Goal: Information Seeking & Learning: Learn about a topic

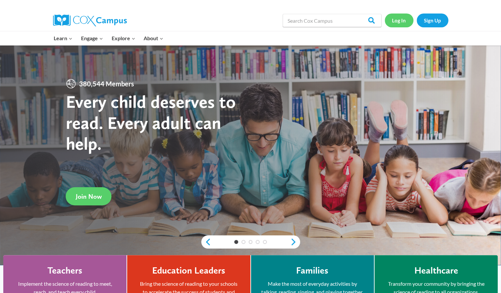
click at [400, 22] on link "Log In" at bounding box center [399, 21] width 29 height 14
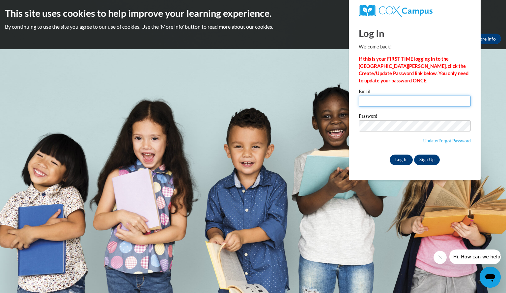
type input "silhaamy@aasd.k12.wi.us"
click at [397, 160] on input "Log In" at bounding box center [401, 160] width 23 height 11
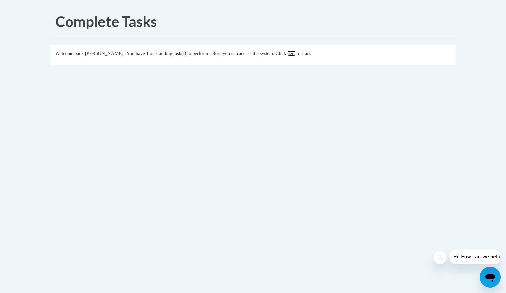
click at [296, 52] on link "here" at bounding box center [291, 53] width 8 height 5
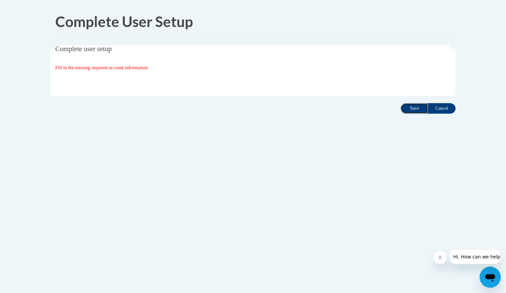
click at [413, 106] on input "Save" at bounding box center [415, 108] width 28 height 11
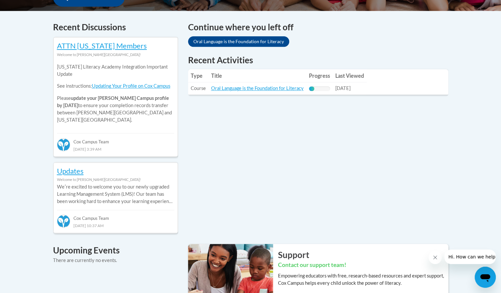
scroll to position [269, 0]
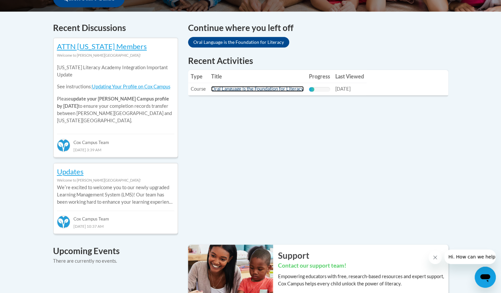
click at [262, 88] on link "Oral Language is the Foundation for Literacy" at bounding box center [257, 89] width 93 height 6
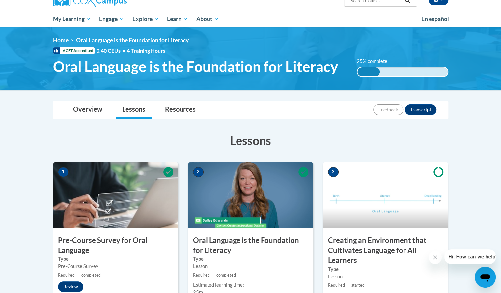
scroll to position [59, 0]
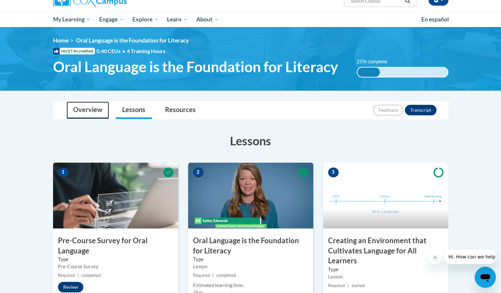
click at [86, 110] on link "Overview" at bounding box center [88, 110] width 43 height 17
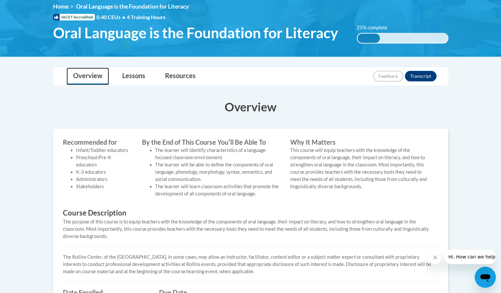
scroll to position [92, 0]
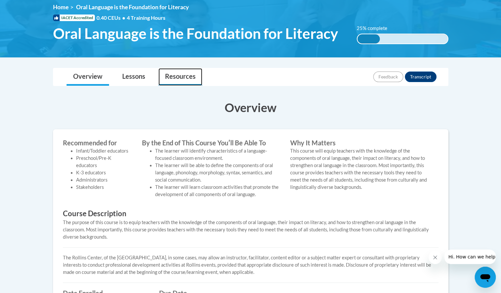
click at [186, 74] on link "Resources" at bounding box center [181, 76] width 44 height 17
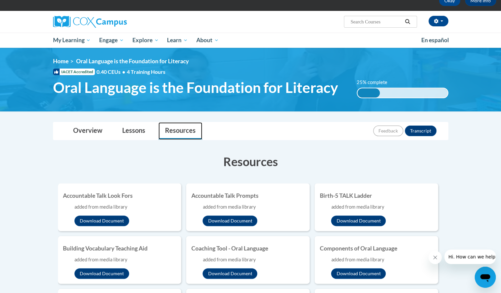
scroll to position [0, 0]
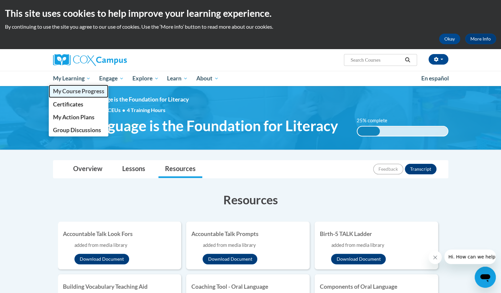
click at [74, 91] on span "My Course Progress" at bounding box center [78, 91] width 51 height 7
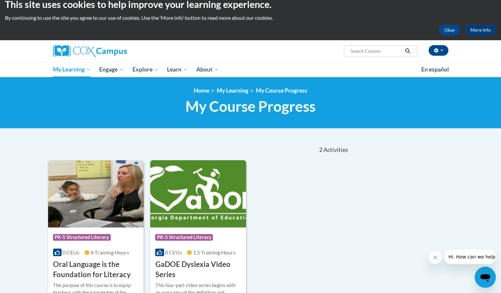
scroll to position [6, 0]
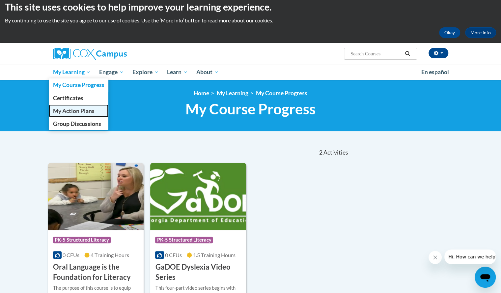
click at [78, 112] on span "My Action Plans" at bounding box center [74, 110] width 42 height 7
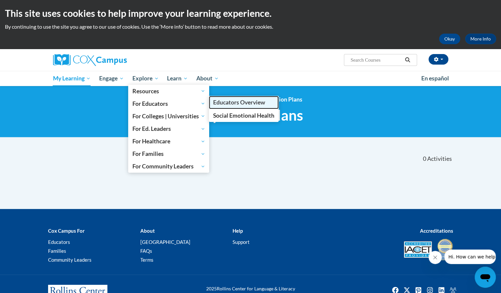
click at [229, 101] on span "Educators Overview" at bounding box center [239, 102] width 52 height 7
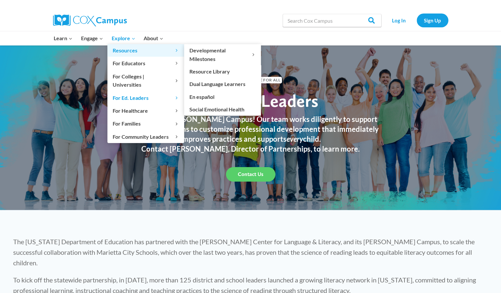
click at [140, 51] on span "Resources Expand" at bounding box center [146, 50] width 66 height 9
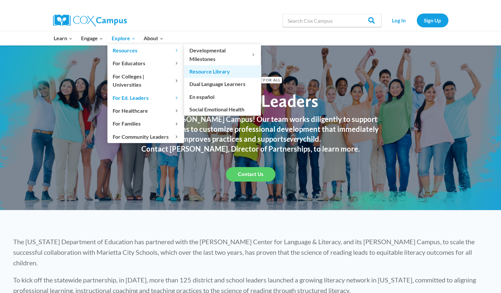
click at [204, 72] on link "Resource Library" at bounding box center [222, 71] width 77 height 13
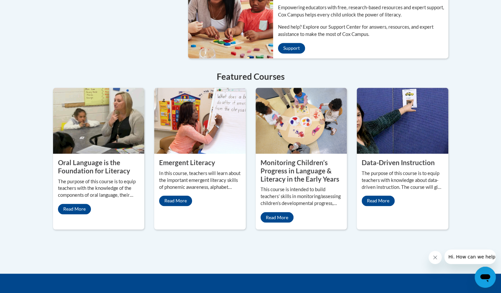
scroll to position [538, 0]
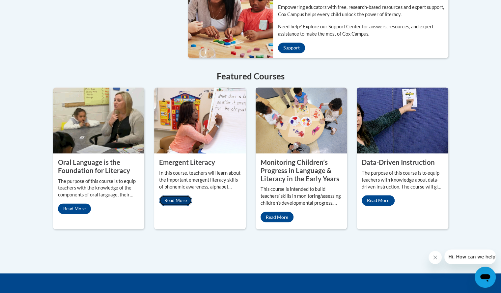
click at [180, 195] on link "Read More" at bounding box center [175, 200] width 33 height 11
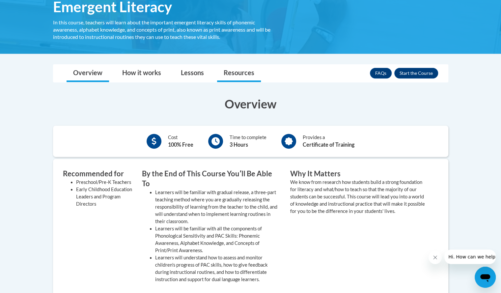
scroll to position [119, 0]
